Goal: Use online tool/utility: Utilize a website feature to perform a specific function

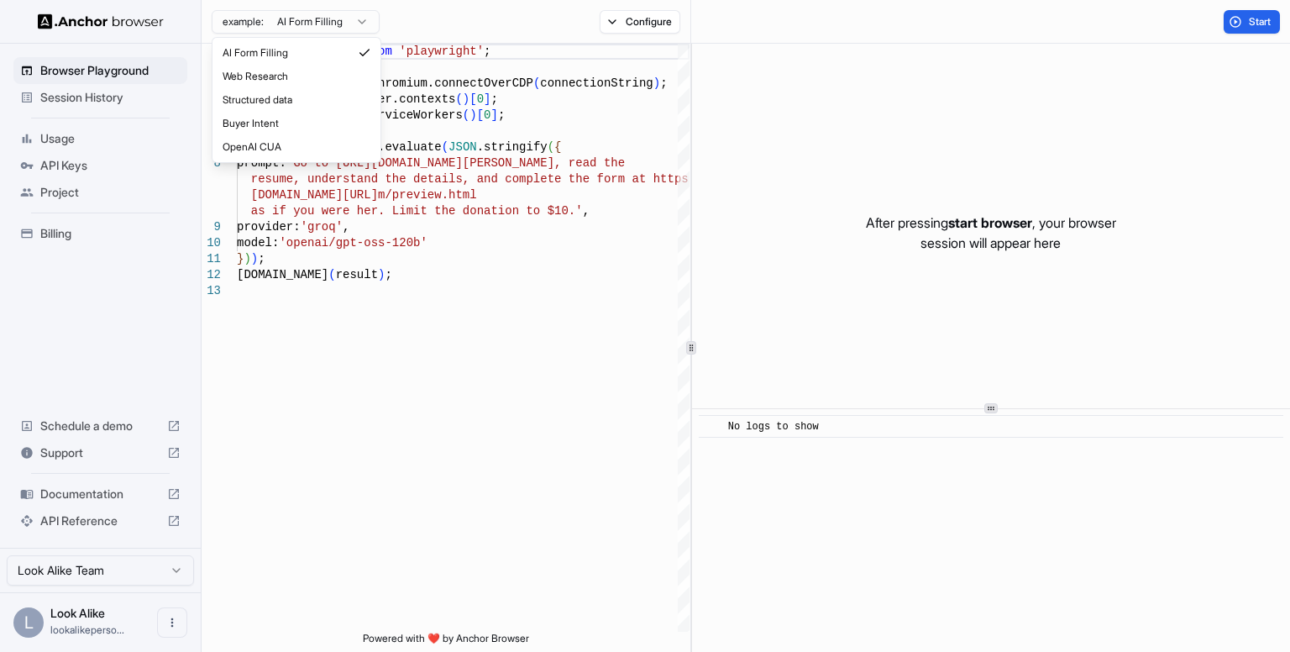
click at [373, 26] on html "Browser Playground Session History Usage API Keys Project Billing Schedule a de…" at bounding box center [645, 326] width 1290 height 652
click at [331, 22] on html "Browser Playground Session History Usage API Keys Project Billing Schedule a de…" at bounding box center [645, 326] width 1290 height 652
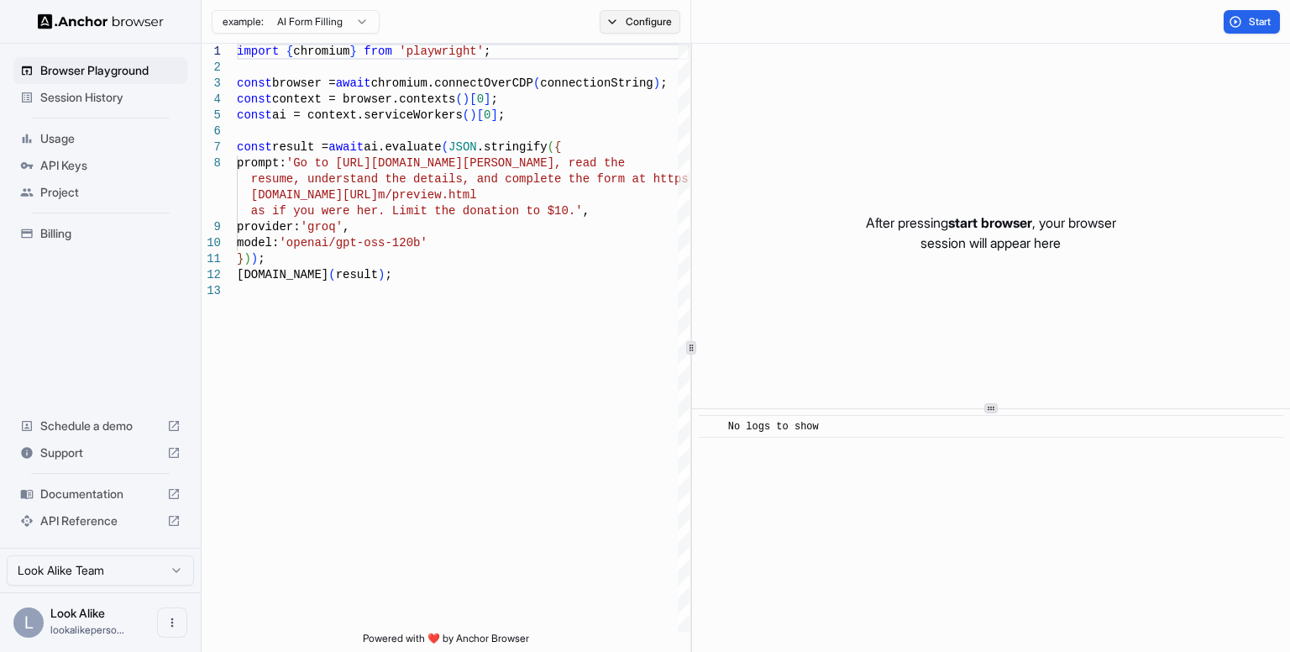
click at [654, 28] on button "Configure" at bounding box center [640, 22] width 81 height 24
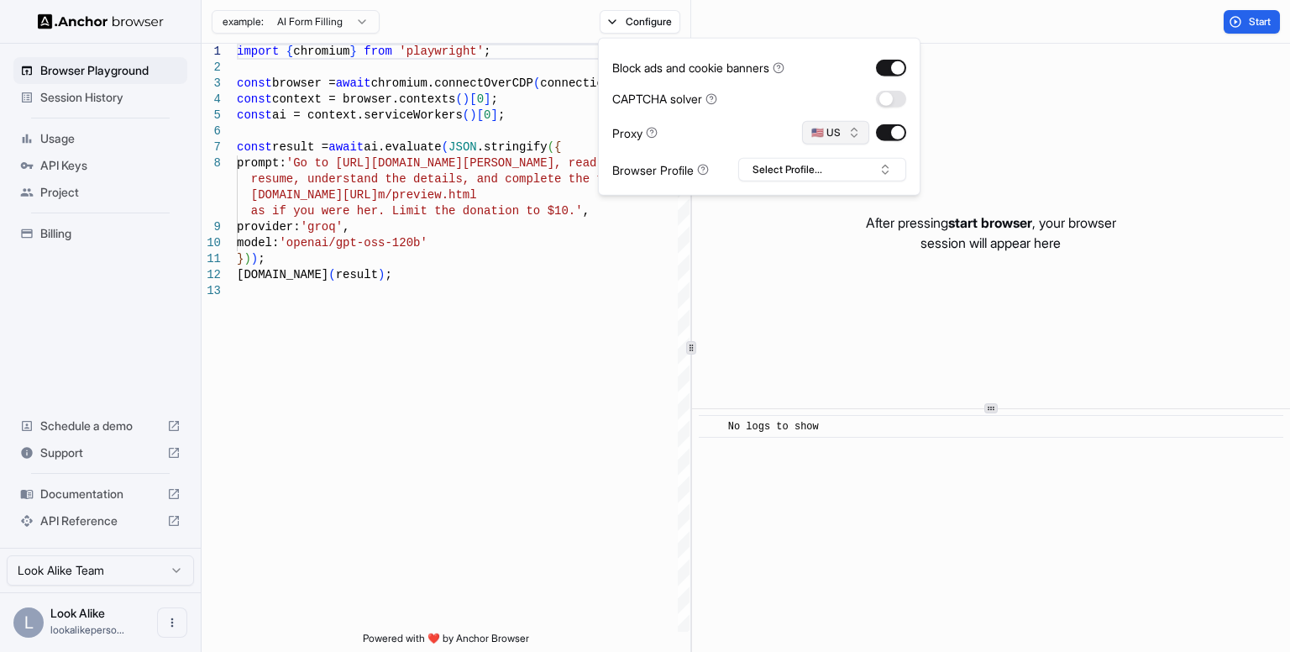
click at [843, 125] on button "🇺🇸 US" at bounding box center [835, 133] width 67 height 24
type input "*****"
click at [846, 190] on div "🇸🇦 SA" at bounding box center [836, 192] width 109 height 24
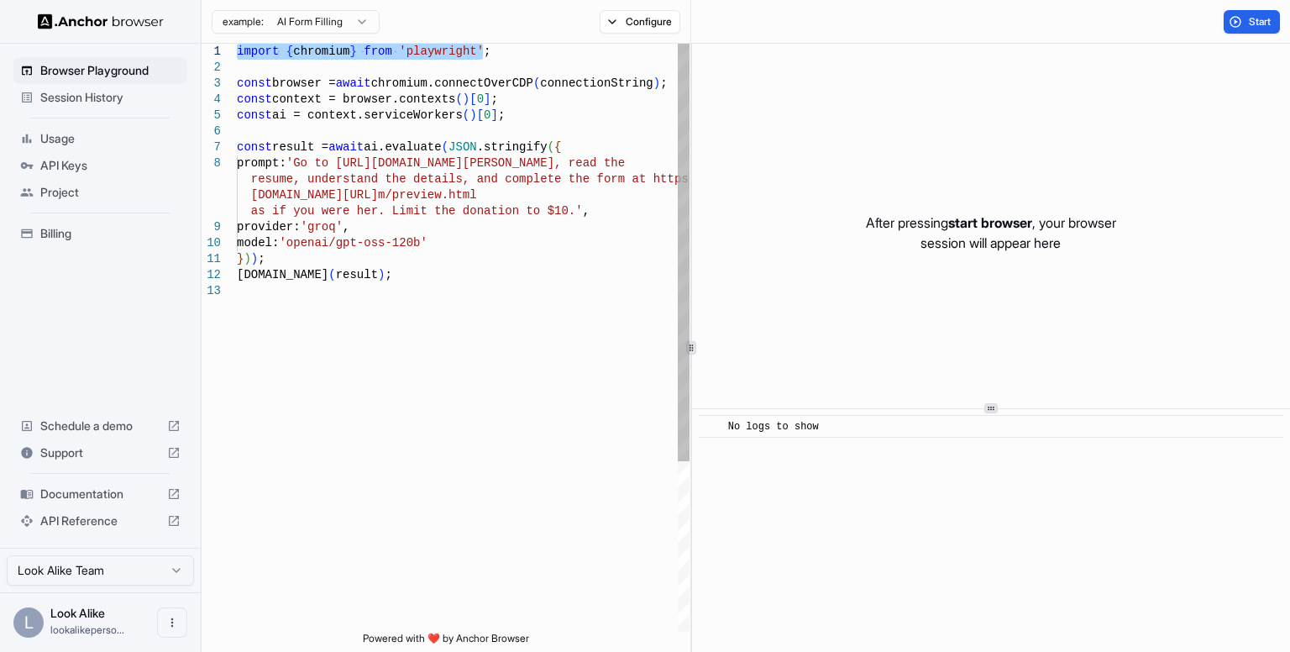
drag, startPoint x: 498, startPoint y: 47, endPoint x: 238, endPoint y: 42, distance: 260.5
click at [238, 44] on div "import { chromium } from 'playwright' ; const browser = await chromium.connectO…" at bounding box center [463, 457] width 453 height 827
click at [237, 44] on div "import { chromium } from 'playwright' ; const browser = await chromium.connectO…" at bounding box center [463, 338] width 453 height 588
click at [237, 46] on div "import { chromium } from 'playwright' ; const browser = await chromium.connectO…" at bounding box center [463, 457] width 453 height 827
drag, startPoint x: 237, startPoint y: 46, endPoint x: 560, endPoint y: 48, distance: 323.4
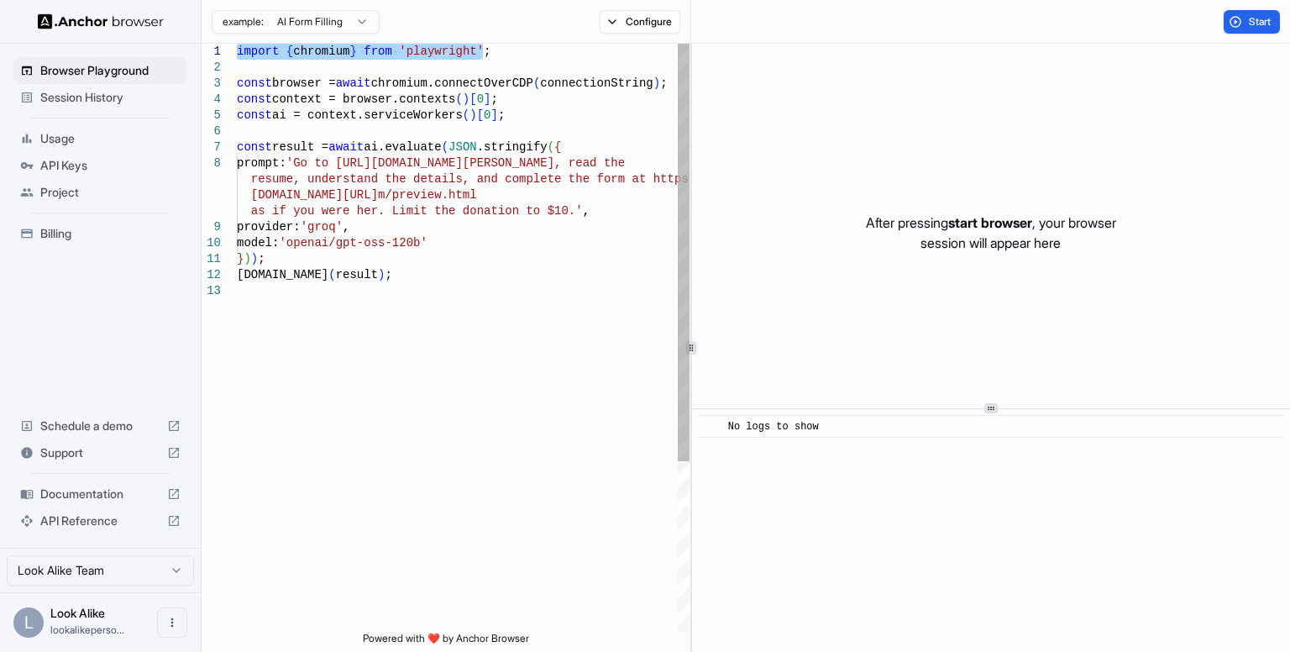
click at [560, 48] on div "import { chromium } from 'playwright' ; const browser = await chromium.connectO…" at bounding box center [463, 457] width 453 height 827
click at [489, 112] on div "import { chromium } from 'playwright' ; const browser = await chromium.connectO…" at bounding box center [463, 457] width 453 height 827
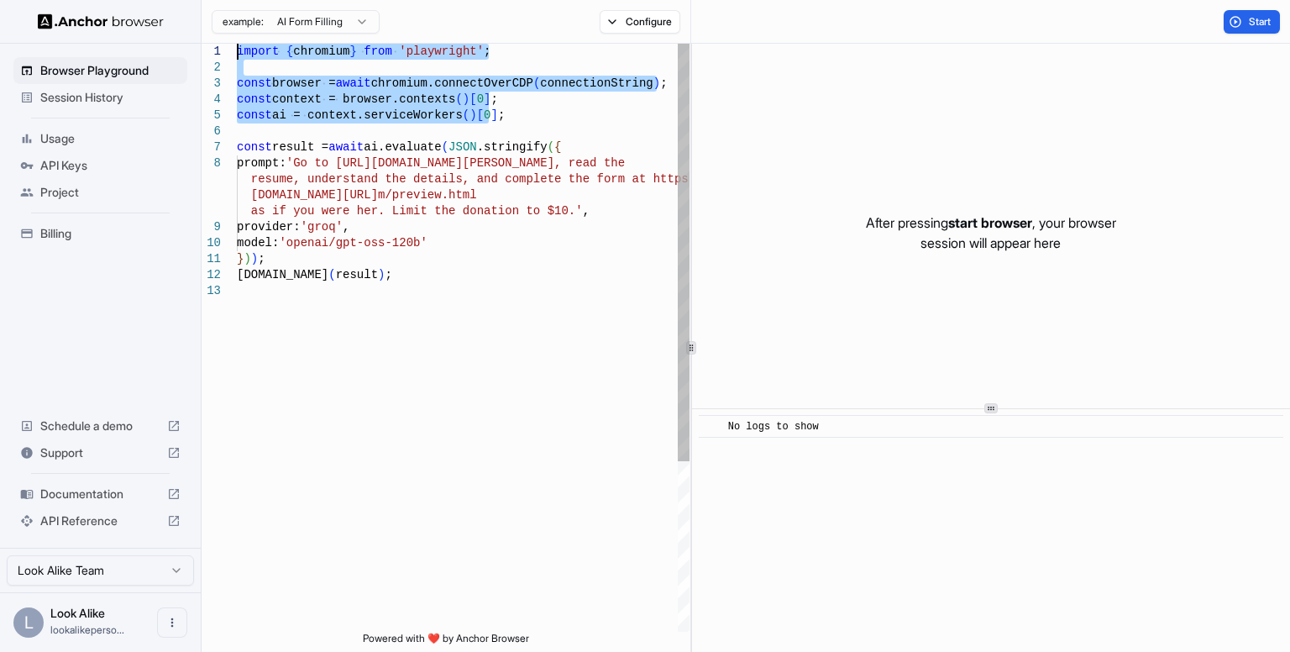
drag, startPoint x: 496, startPoint y: 113, endPoint x: 250, endPoint y: 41, distance: 255.5
click at [250, 44] on div "import { chromium } from 'playwright' ; const browser = await chromium.connectO…" at bounding box center [463, 457] width 453 height 827
click at [538, 295] on div "import { chromium } from 'playwright' ; const browser = await chromium.connectO…" at bounding box center [463, 457] width 453 height 827
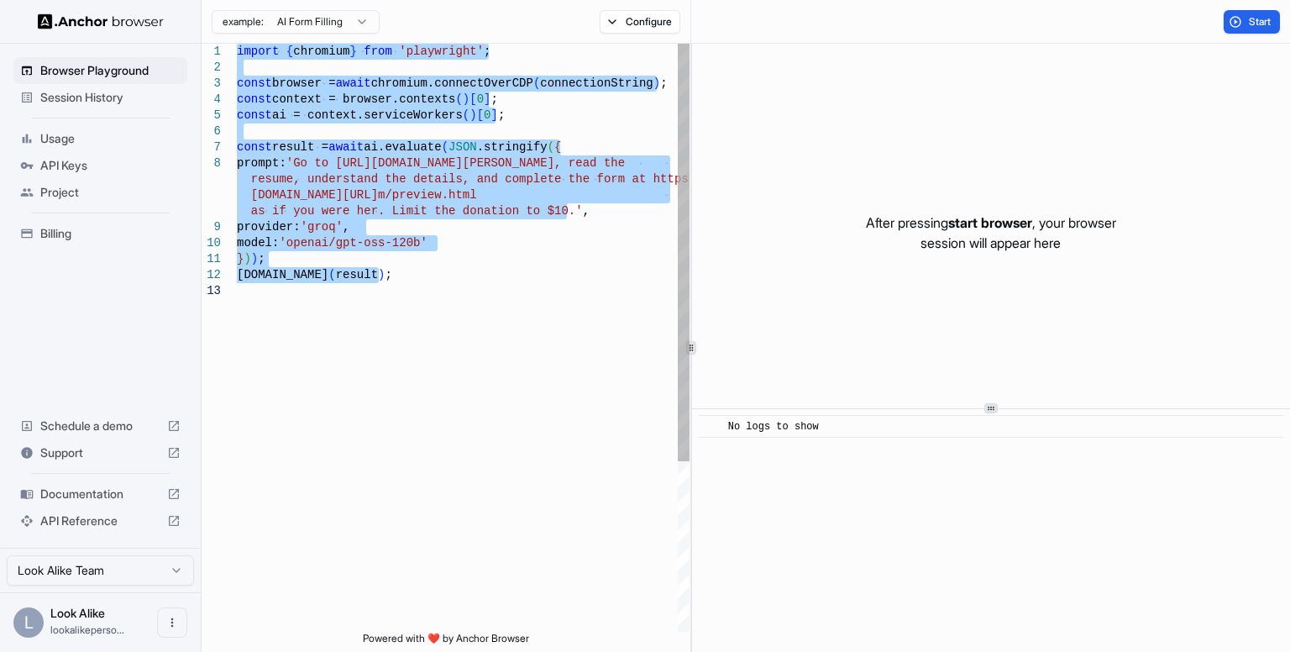
type textarea "**********"
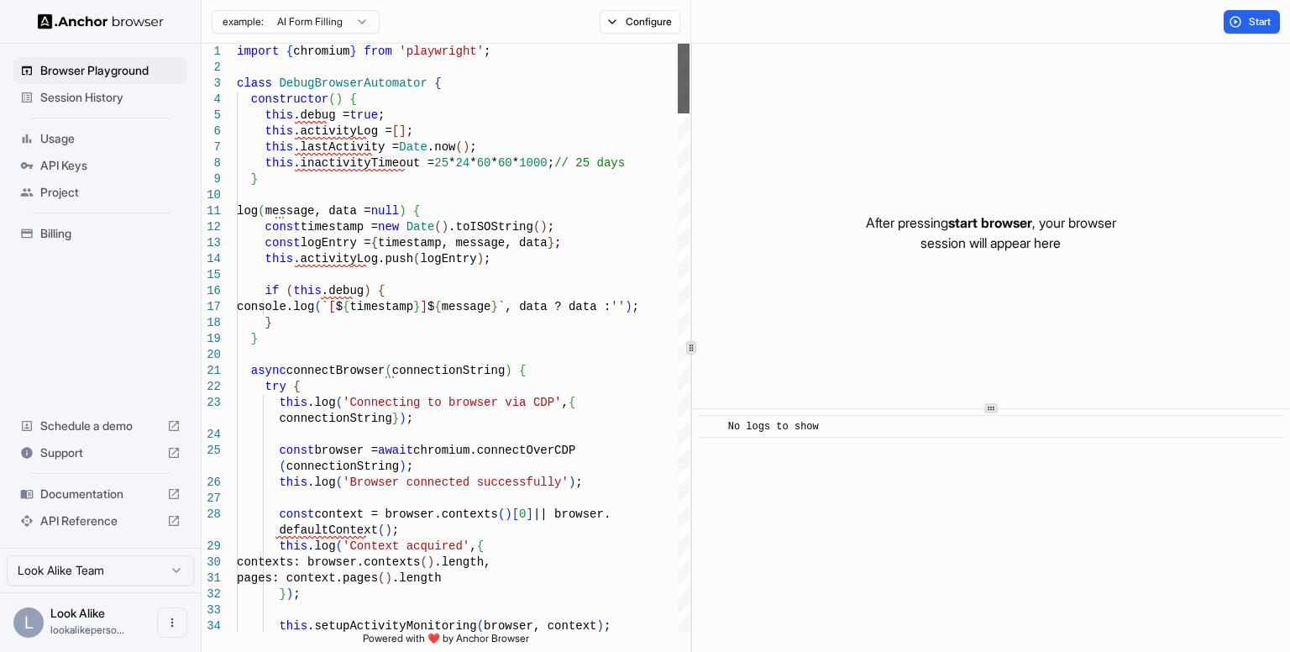
click at [690, 44] on div at bounding box center [684, 79] width 12 height 70
click at [1245, 26] on button "Start" at bounding box center [1252, 22] width 56 height 24
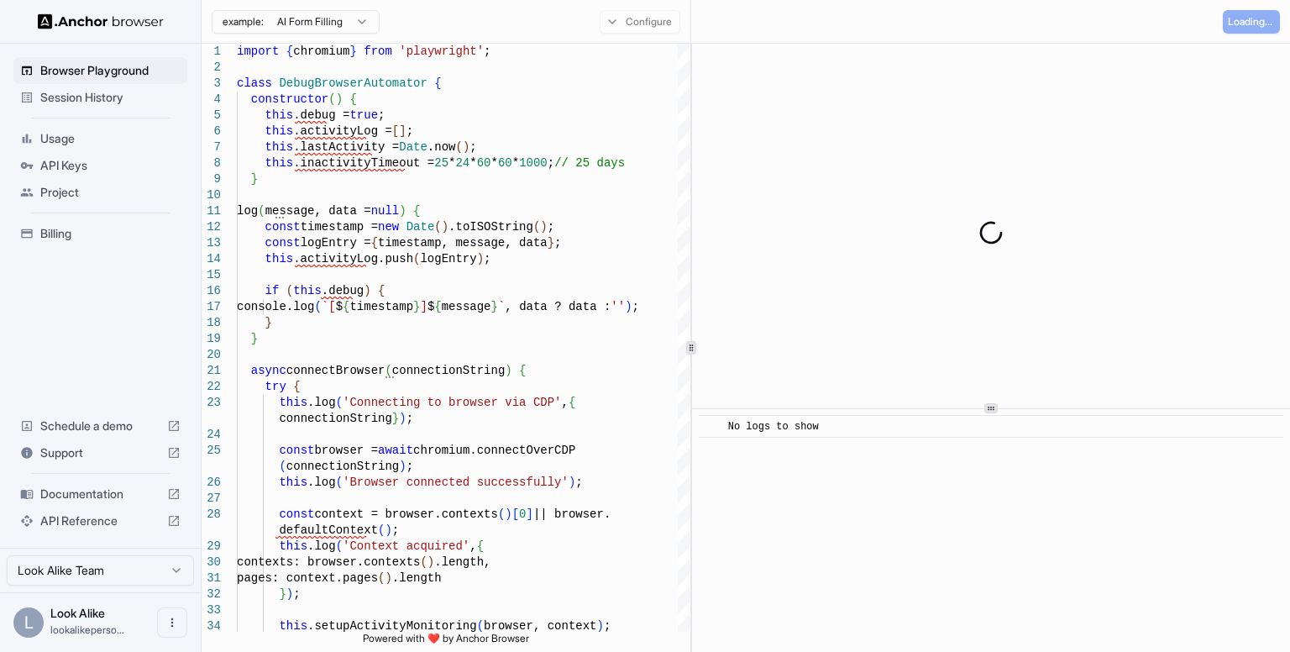
click at [987, 406] on icon at bounding box center [991, 408] width 8 height 8
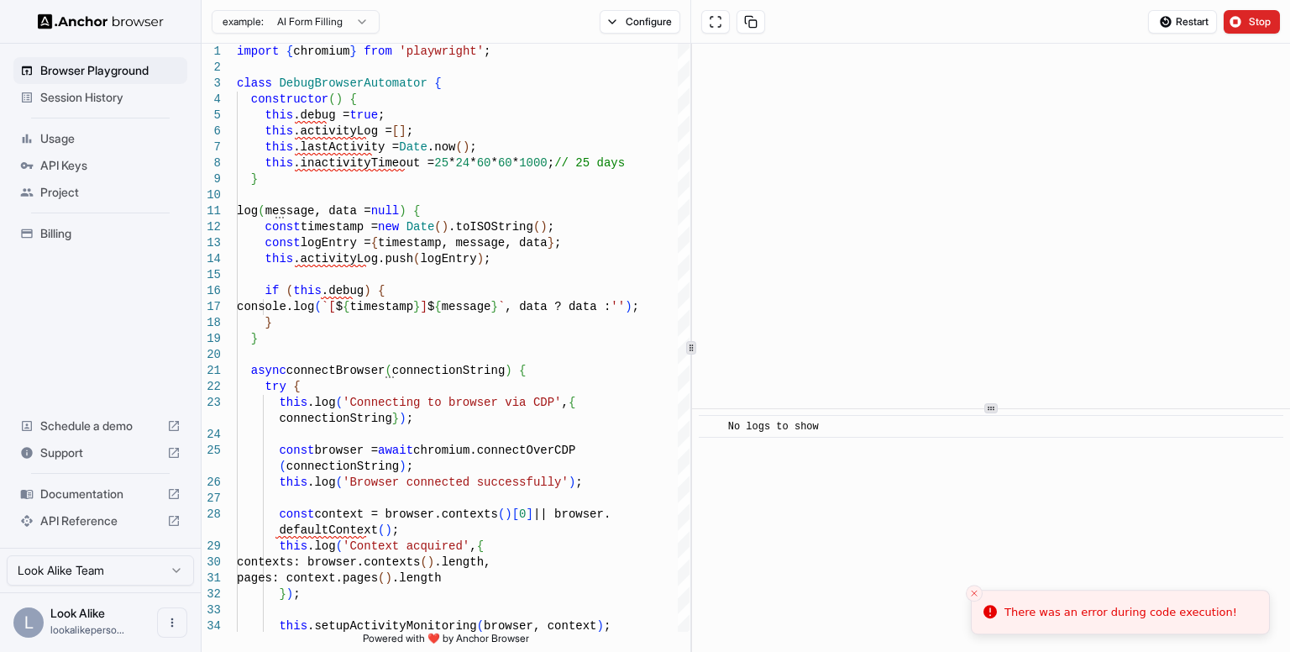
drag, startPoint x: 1216, startPoint y: 610, endPoint x: 1048, endPoint y: 591, distance: 169.1
click at [1048, 591] on li "There was an error during code execution!" at bounding box center [1120, 612] width 299 height 45
click at [1055, 596] on li "There was an error during code execution!" at bounding box center [1120, 609] width 299 height 45
click at [1047, 601] on li "There was an error during code execution!" at bounding box center [1120, 609] width 299 height 45
click at [1016, 612] on div "There was an error during code execution!" at bounding box center [1121, 609] width 233 height 17
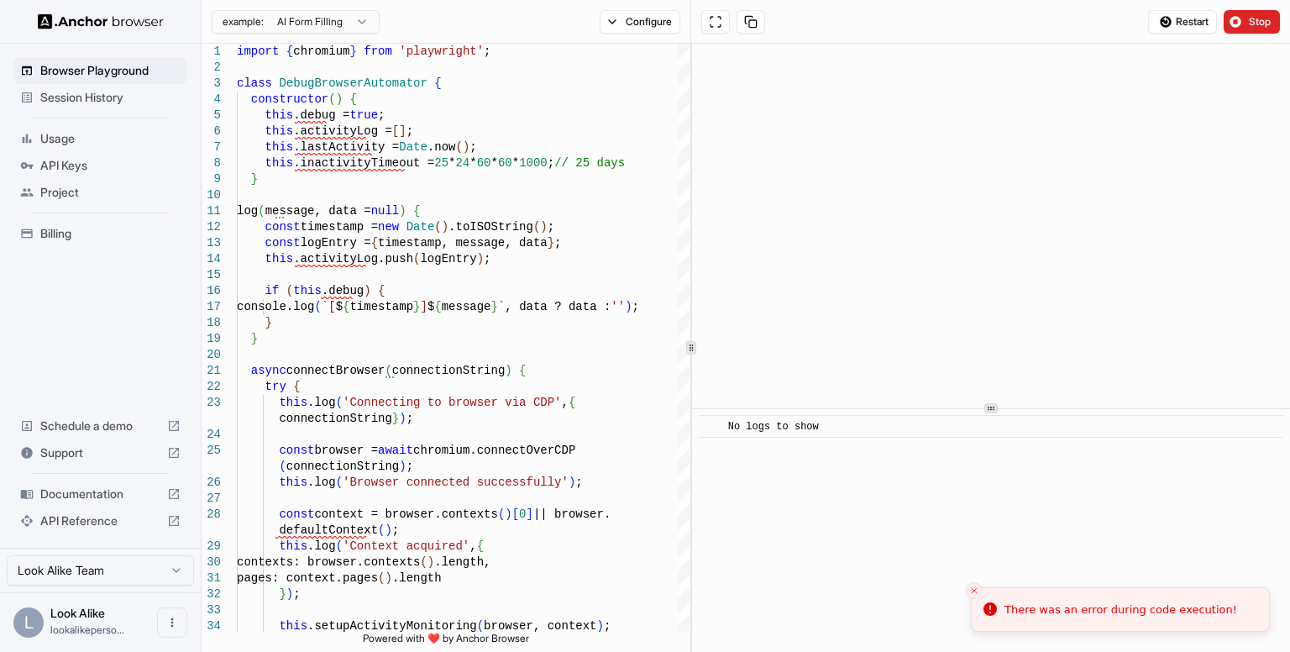
click at [1012, 609] on div "There was an error during code execution!" at bounding box center [1121, 609] width 233 height 17
drag, startPoint x: 1005, startPoint y: 610, endPoint x: 854, endPoint y: 594, distance: 152.1
click at [990, 601] on div "There was an error during code execution!" at bounding box center [1106, 609] width 233 height 17
drag, startPoint x: 1230, startPoint y: 612, endPoint x: 979, endPoint y: 611, distance: 251.2
click at [979, 611] on li "There was an error during code execution!" at bounding box center [1105, 609] width 299 height 45
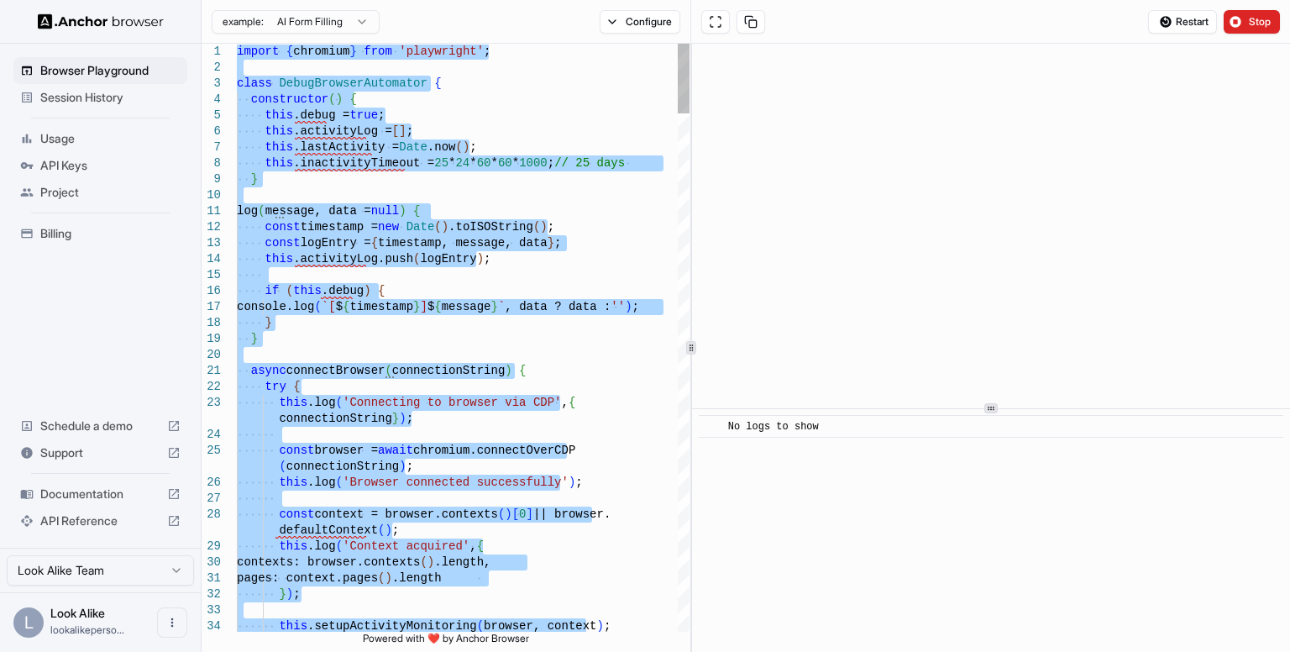
type textarea "**********"
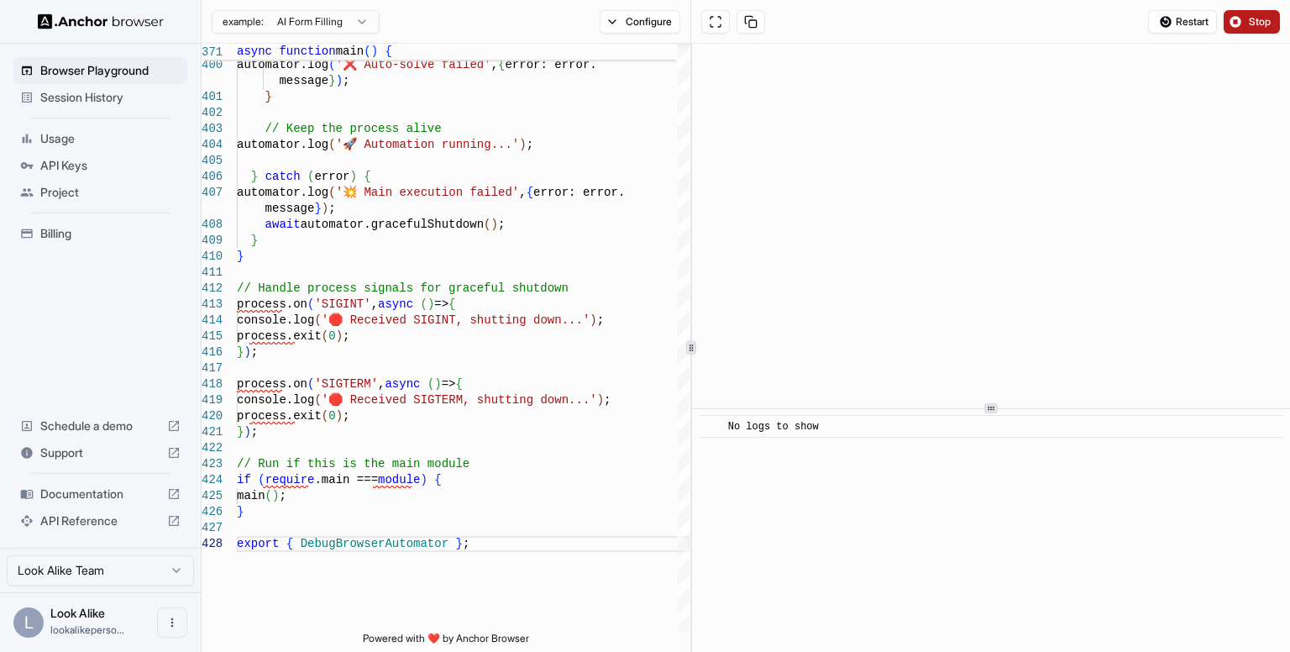
click at [1256, 19] on span "Stop" at bounding box center [1261, 21] width 24 height 13
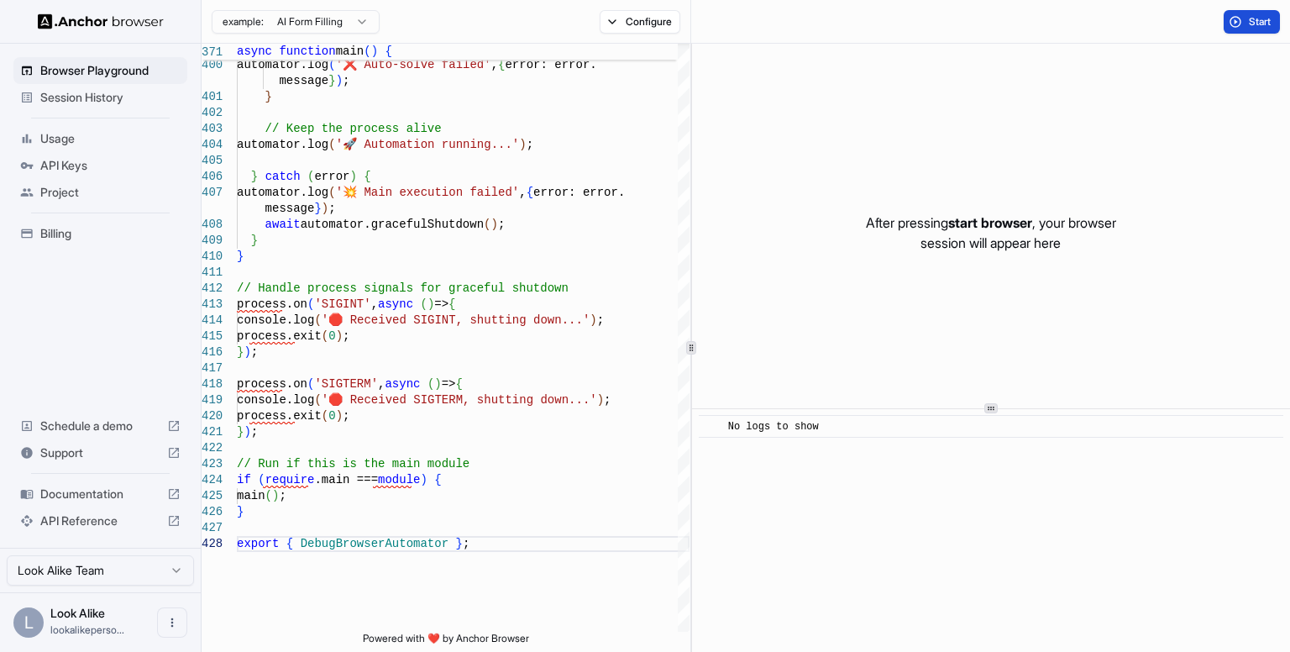
click at [1232, 21] on button "Start" at bounding box center [1252, 22] width 56 height 24
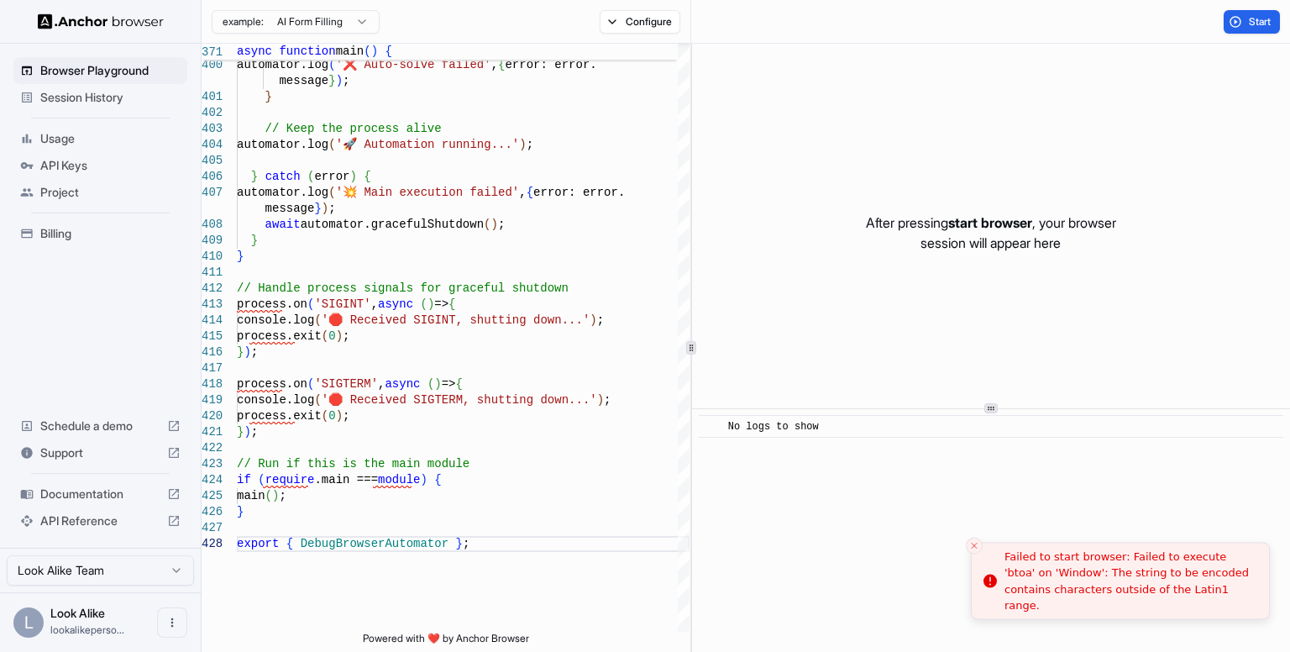
drag, startPoint x: 1205, startPoint y: 618, endPoint x: 1004, endPoint y: 557, distance: 210.7
click at [1009, 552] on li "Failed to start browser: Failed to execute 'btoa' on 'Window': The string to be…" at bounding box center [1120, 580] width 299 height 77
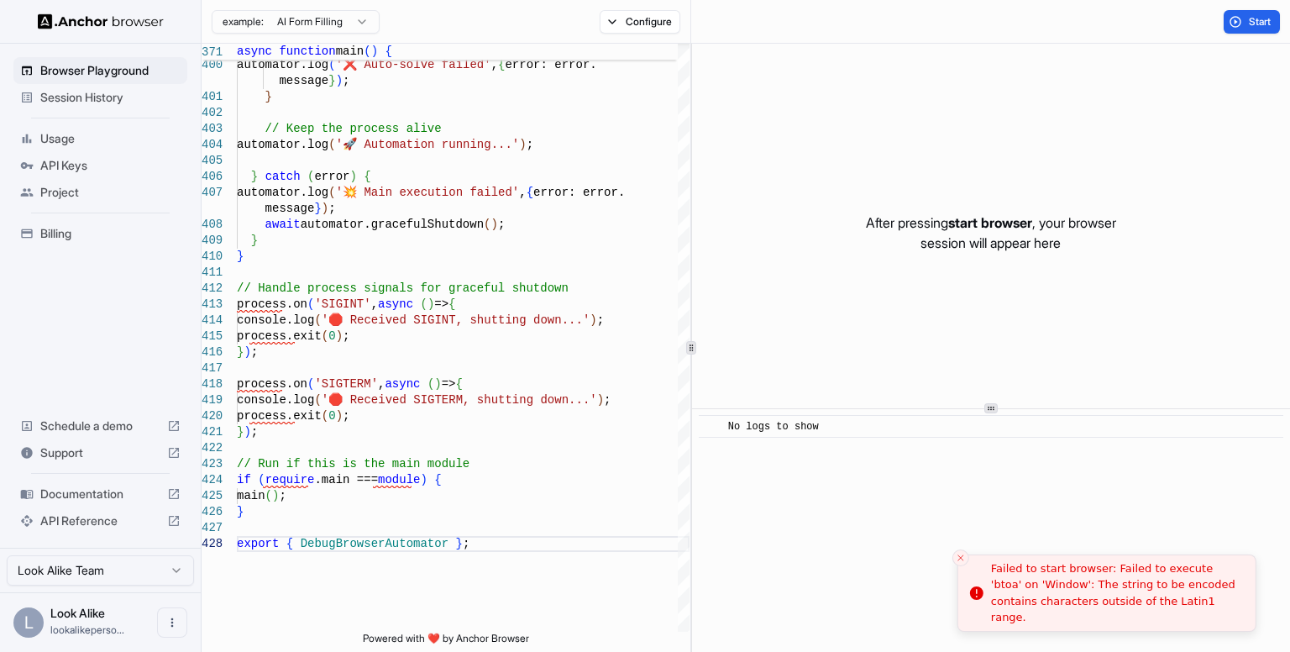
drag, startPoint x: 1000, startPoint y: 572, endPoint x: 893, endPoint y: 585, distance: 107.4
click at [958, 585] on li "Failed to start browser: Failed to execute 'btoa' on 'Window': The string to be…" at bounding box center [1107, 592] width 299 height 77
click at [1029, 583] on div "Failed to start browser: Failed to execute 'btoa' on 'Window': The string to be…" at bounding box center [1132, 593] width 251 height 66
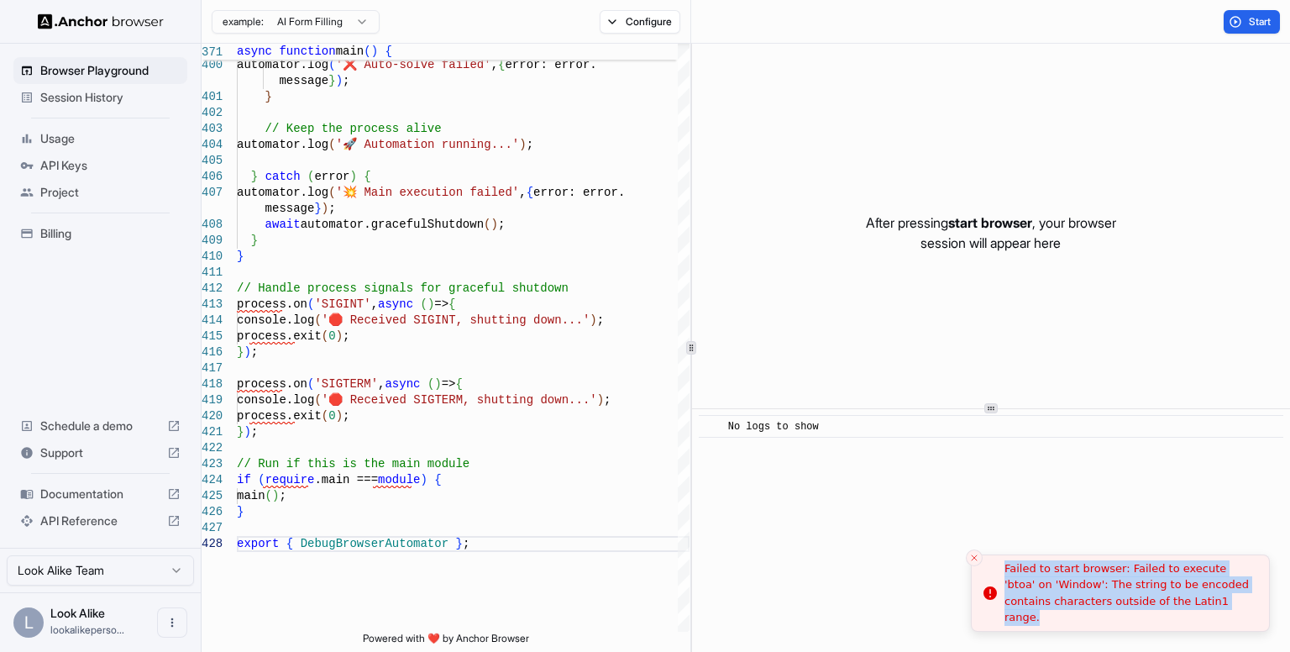
drag, startPoint x: 1006, startPoint y: 575, endPoint x: 1203, endPoint y: 619, distance: 202.2
click at [1203, 619] on div "Failed to start browser: Failed to execute 'btoa' on 'Window': The string to be…" at bounding box center [1130, 593] width 251 height 66
copy div "Failed to start browser: Failed to execute 'btoa' on 'Window': The string to be…"
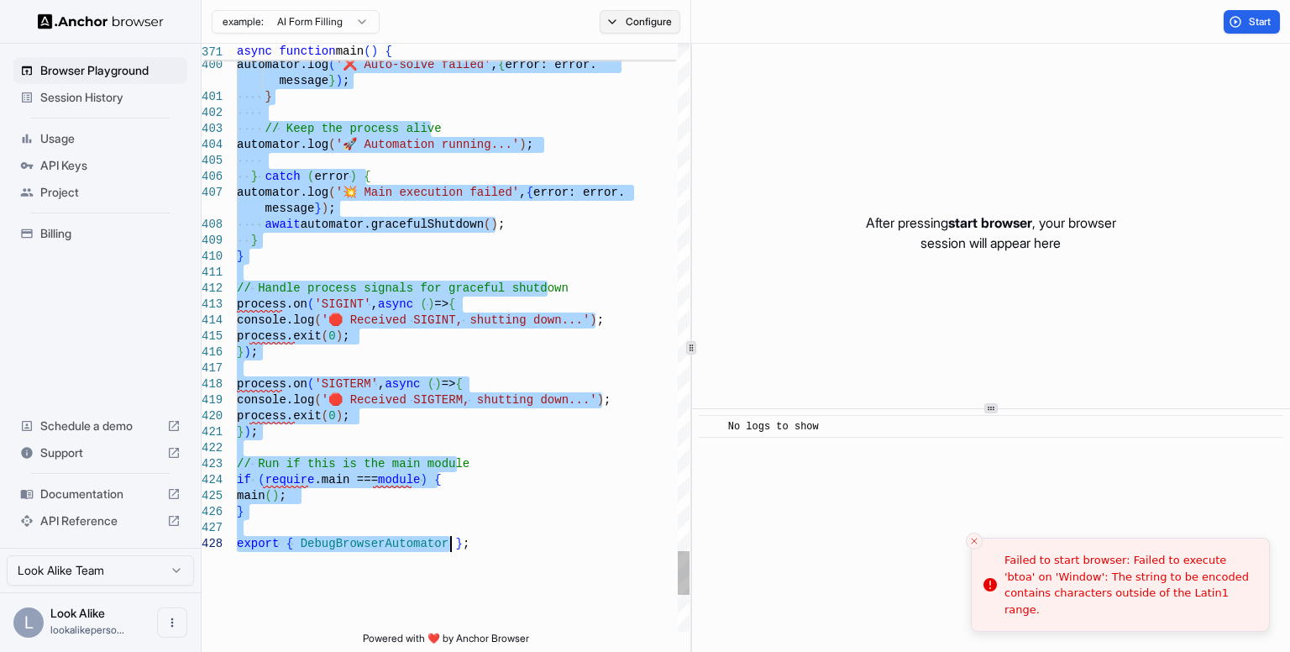
type textarea "**********"
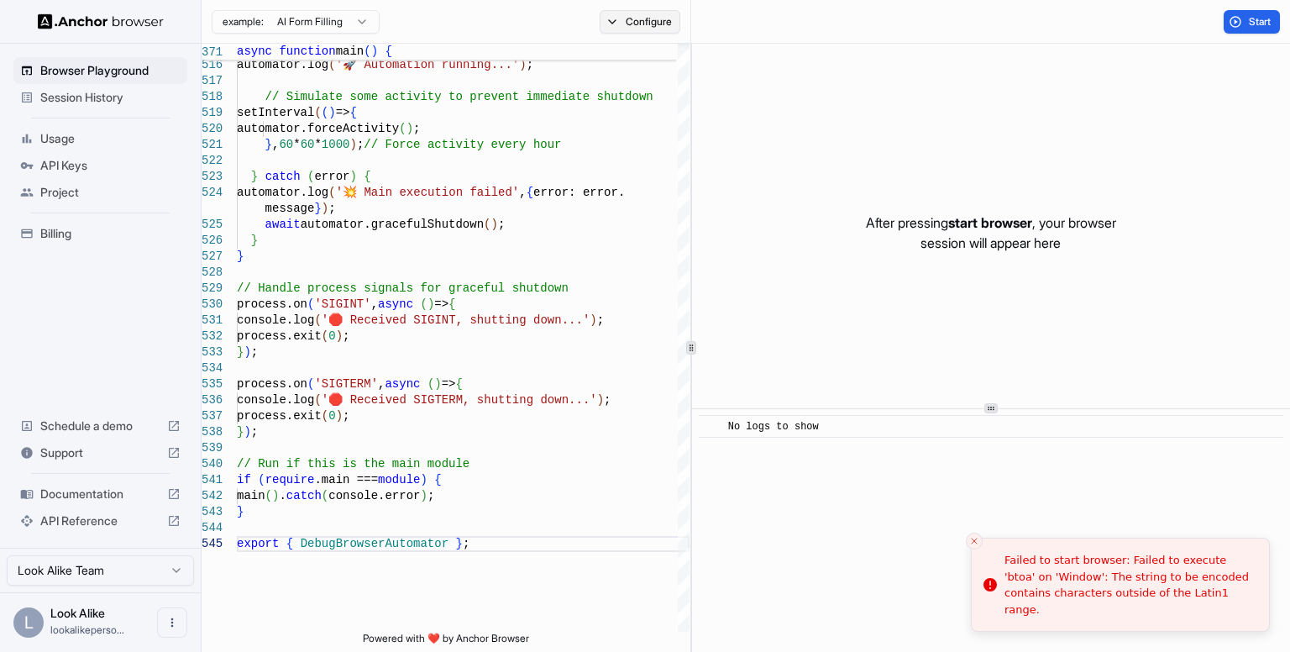
click at [653, 14] on button "Configure" at bounding box center [640, 22] width 81 height 24
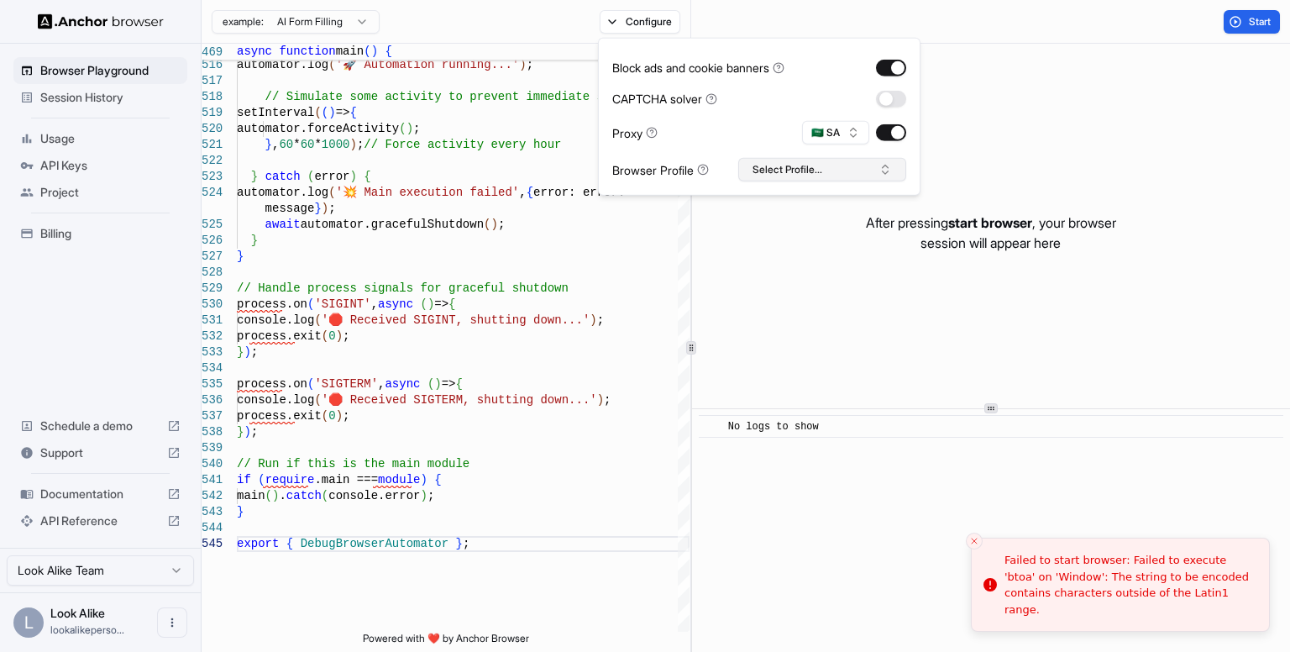
click at [854, 171] on button "Select Profile..." at bounding box center [822, 170] width 168 height 24
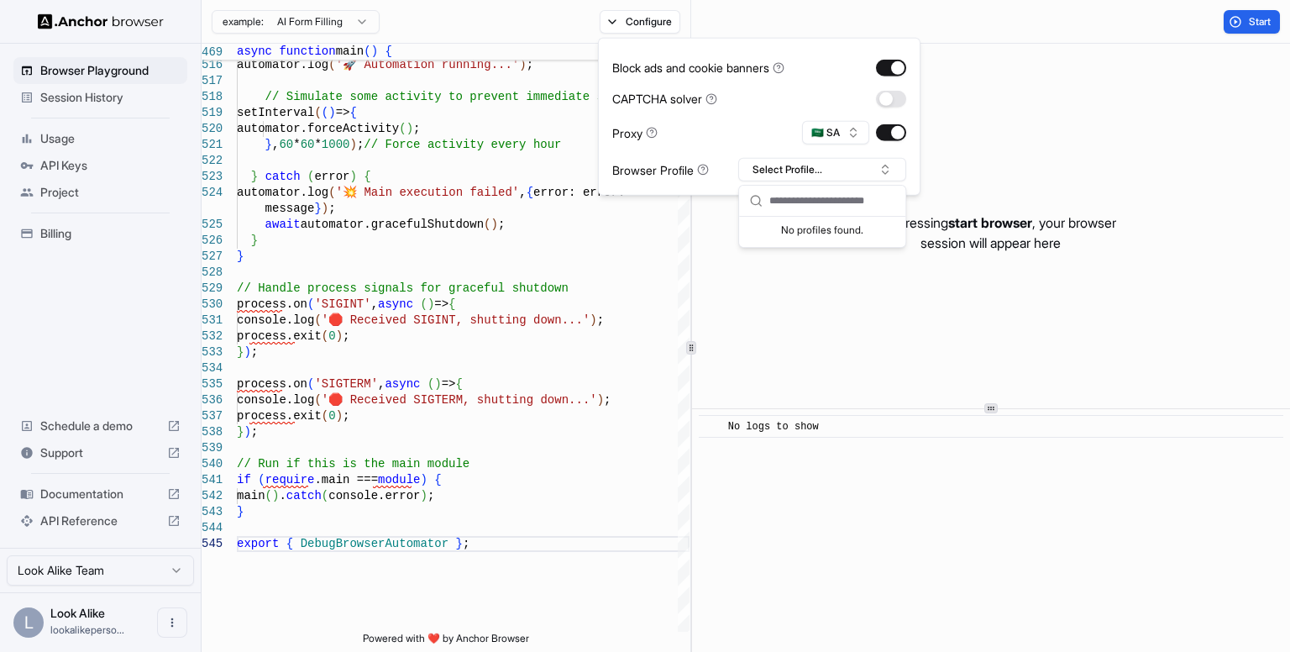
click at [803, 204] on input "text" at bounding box center [832, 201] width 126 height 30
type input "*"
type input "**"
click at [827, 260] on button "Create "12"" at bounding box center [822, 259] width 153 height 30
click at [894, 92] on button "button" at bounding box center [891, 98] width 30 height 17
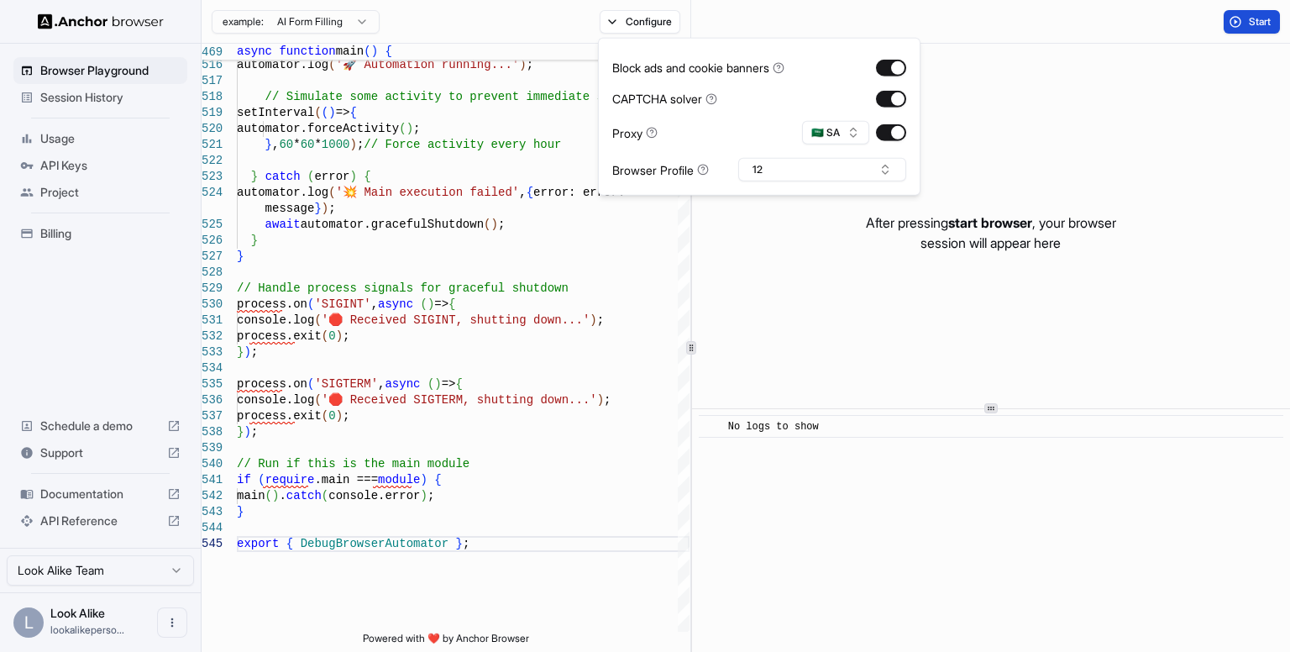
click at [1249, 24] on span "Start" at bounding box center [1261, 21] width 24 height 13
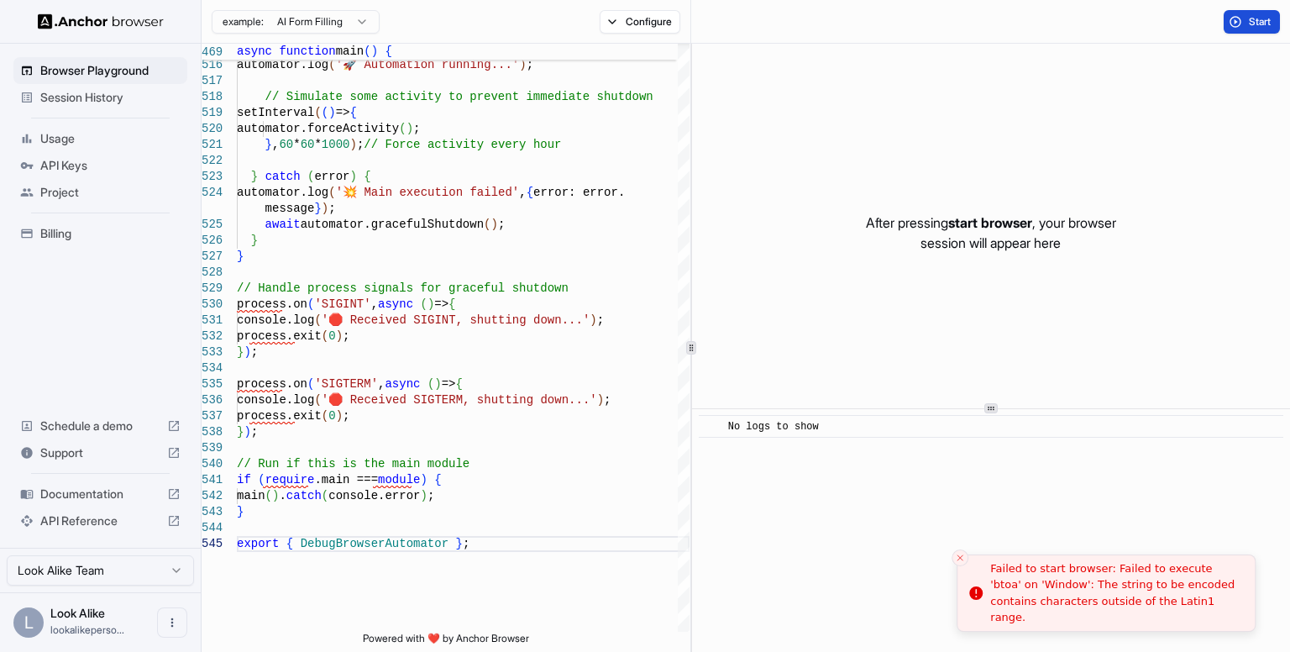
drag, startPoint x: 1200, startPoint y: 616, endPoint x: 1073, endPoint y: 570, distance: 135.0
click at [1073, 570] on div "Failed to start browser: Failed to execute 'btoa' on 'Window': The string to be…" at bounding box center [1115, 593] width 251 height 66
drag, startPoint x: 1005, startPoint y: 577, endPoint x: 1038, endPoint y: 577, distance: 33.6
click at [1038, 577] on div "Failed to start browser: Failed to execute 'btoa' on 'Window': The string to be…" at bounding box center [1162, 593] width 251 height 66
click at [1007, 576] on div "Failed to start browser: Failed to execute 'btoa' on 'Window': The string to be…" at bounding box center [1130, 593] width 251 height 66
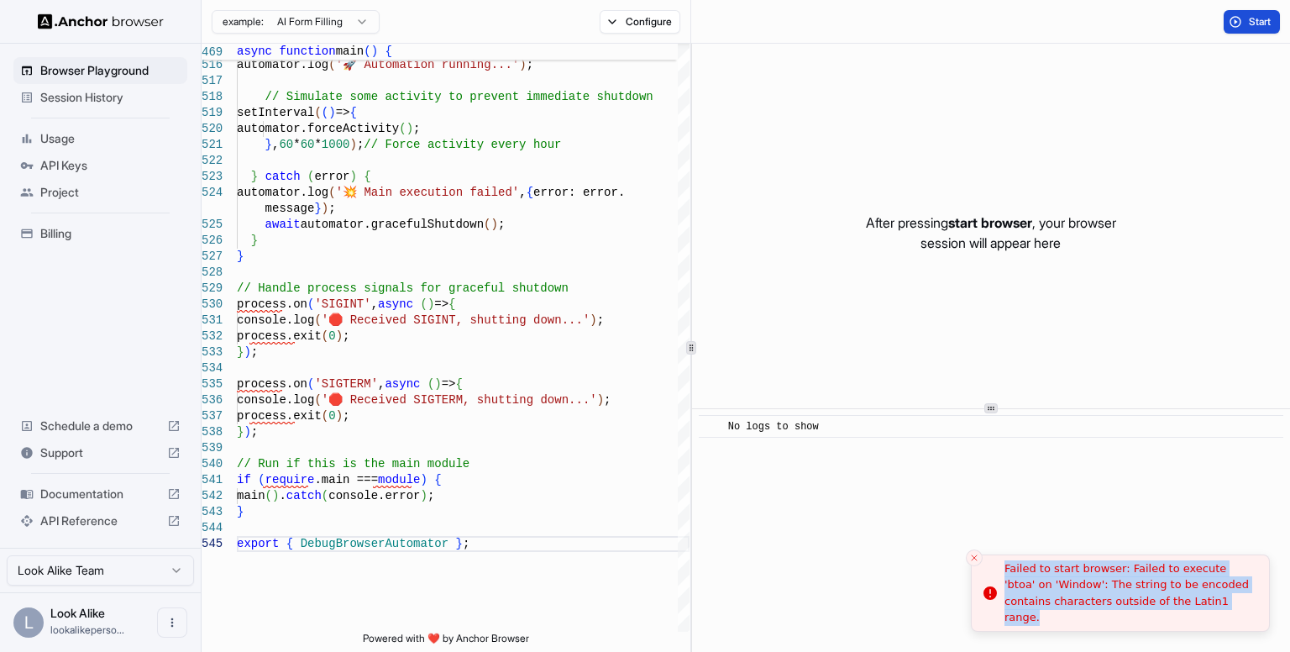
drag, startPoint x: 1005, startPoint y: 576, endPoint x: 1197, endPoint y: 613, distance: 195.9
click at [1197, 613] on div "Failed to start browser: Failed to execute 'btoa' on 'Window': The string to be…" at bounding box center [1130, 593] width 251 height 66
copy div "Failed to start browser: Failed to execute 'btoa' on 'Window': The string to be…"
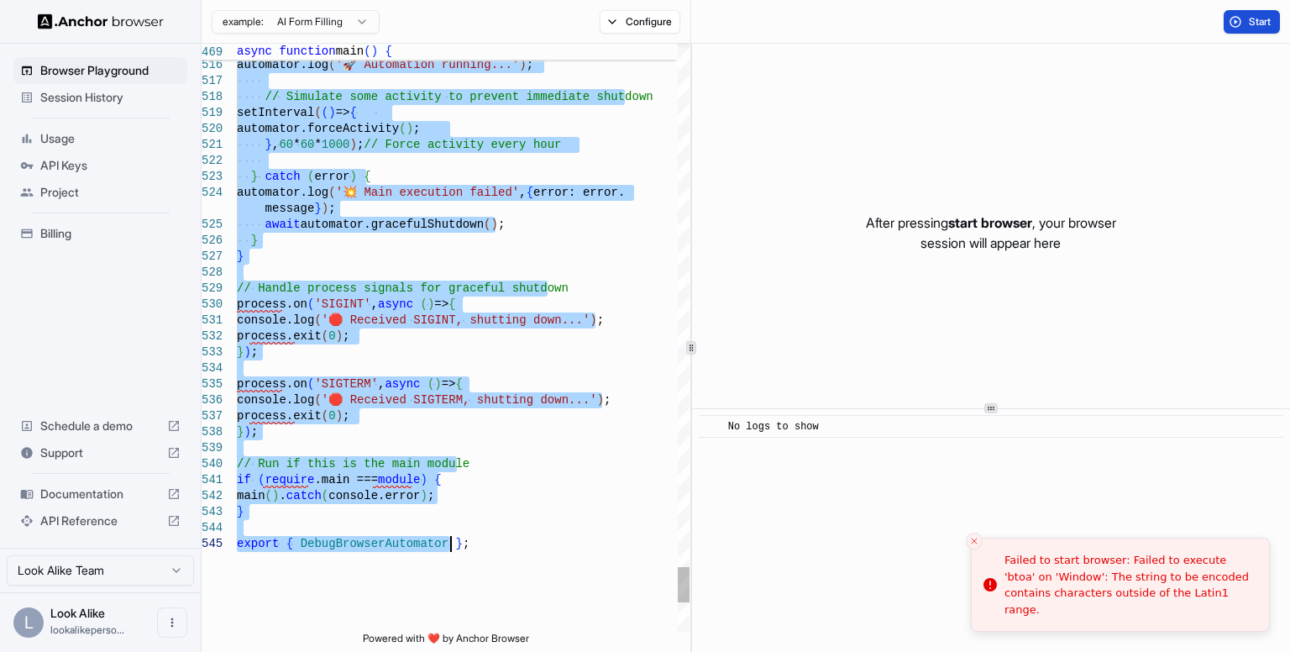
type textarea "**********"
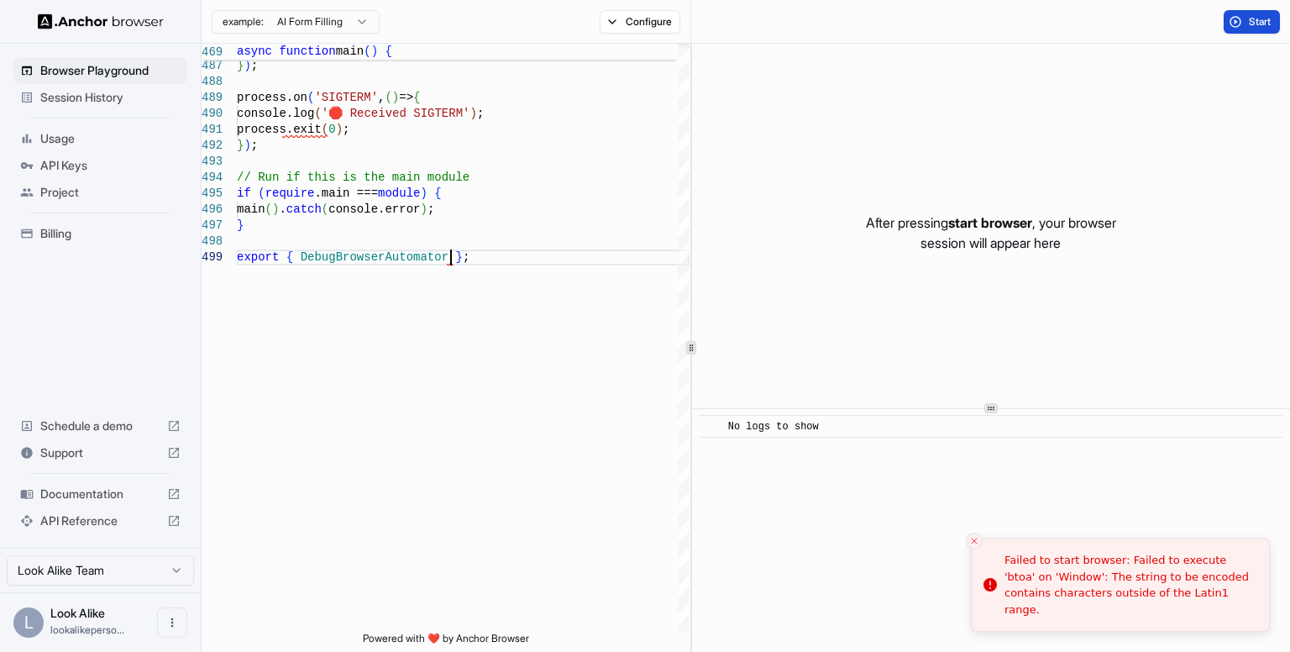
click at [1233, 18] on button "Start" at bounding box center [1252, 22] width 56 height 24
click at [1242, 10] on button "Start" at bounding box center [1252, 22] width 56 height 24
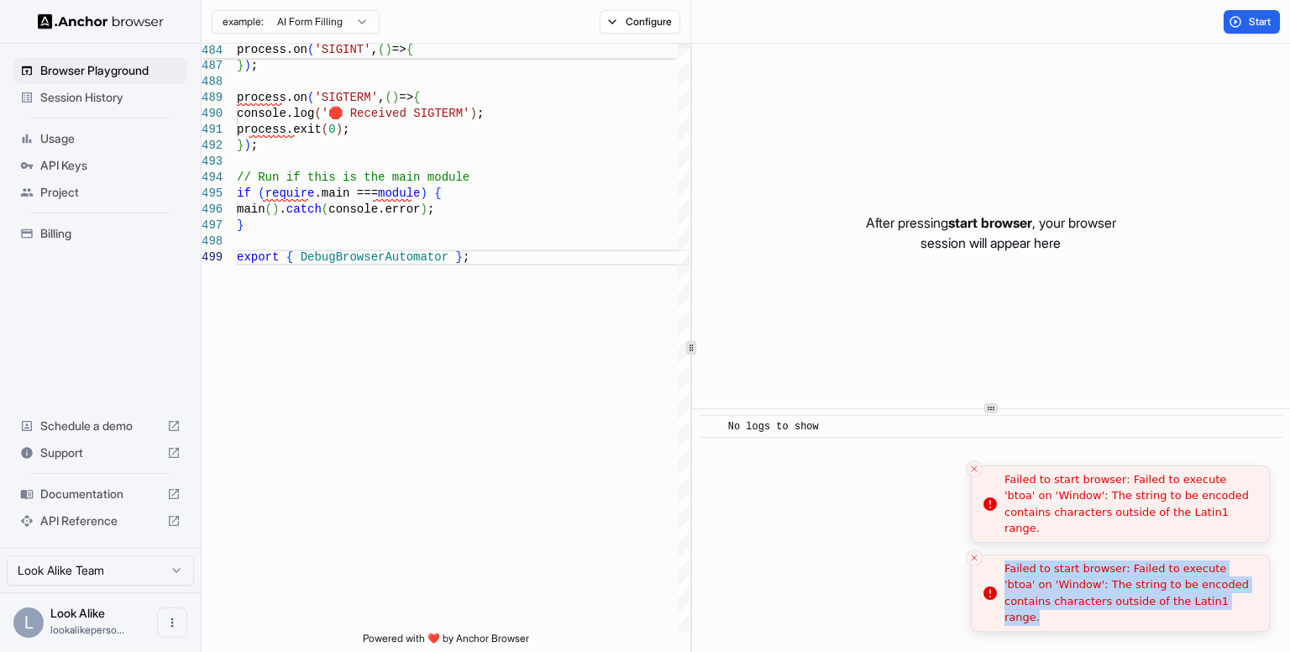
drag, startPoint x: 1005, startPoint y: 579, endPoint x: 1236, endPoint y: 624, distance: 235.4
click at [1236, 624] on div "Failed to start browser: Failed to execute 'btoa' on 'Window': The string to be…" at bounding box center [1130, 593] width 251 height 66
copy div "Failed to start browser: Failed to execute 'btoa' on 'Window': The string to be…"
